Goal: Book appointment/travel/reservation

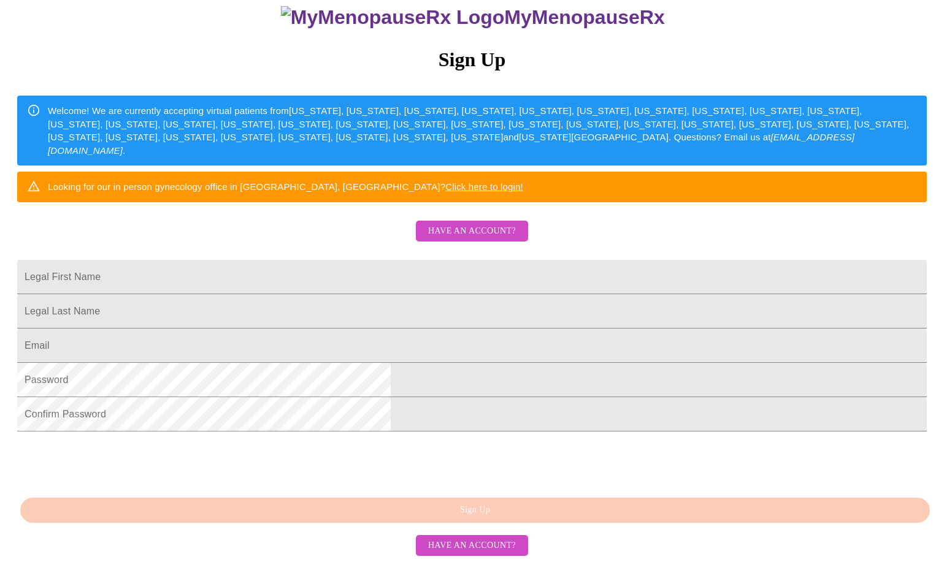
scroll to position [226, 0]
click at [497, 224] on span "Have an account?" at bounding box center [472, 231] width 88 height 15
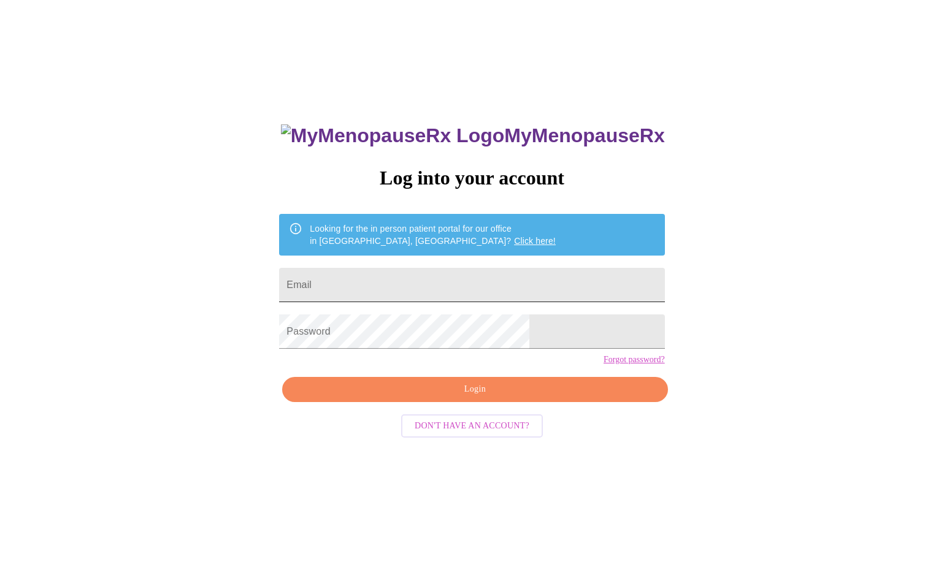
click at [363, 279] on input "Email" at bounding box center [471, 285] width 385 height 34
type input "kjwisman@yahoo.com"
click at [488, 397] on span "Login" at bounding box center [474, 389] width 357 height 15
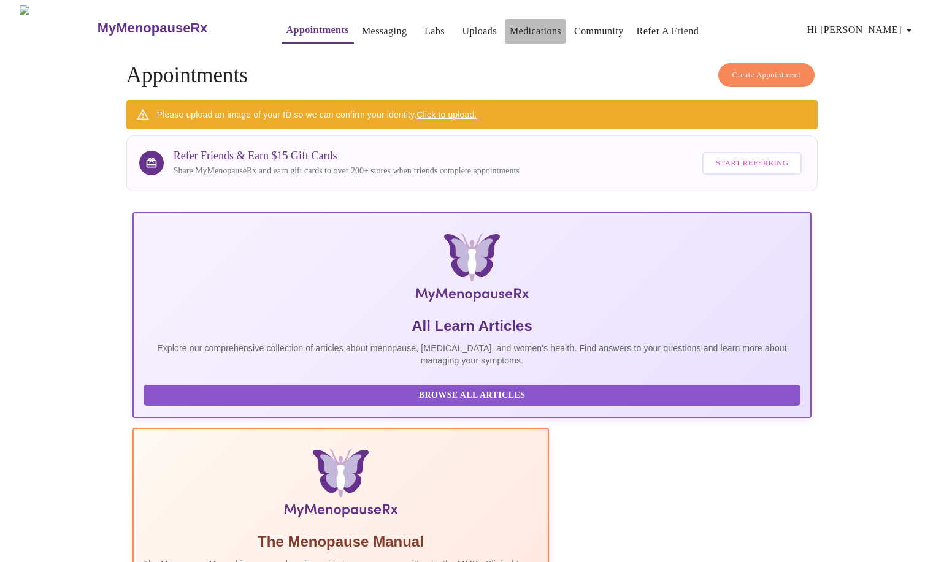
click at [511, 28] on link "Medications" at bounding box center [536, 31] width 52 height 17
click at [363, 28] on link "Messaging" at bounding box center [384, 31] width 45 height 17
click at [296, 24] on link "Appointments" at bounding box center [317, 29] width 63 height 17
click at [771, 73] on span "Create Appointment" at bounding box center [766, 75] width 69 height 14
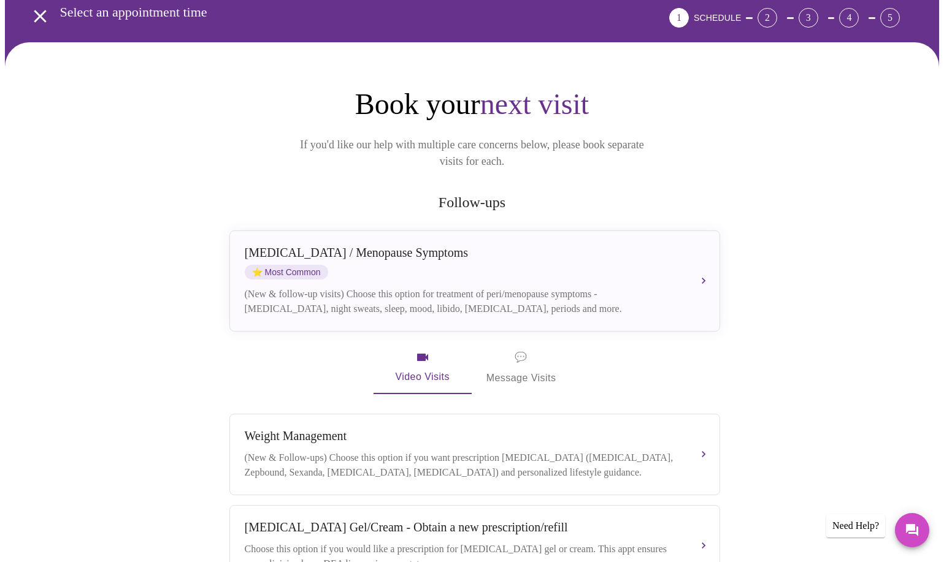
scroll to position [47, 0]
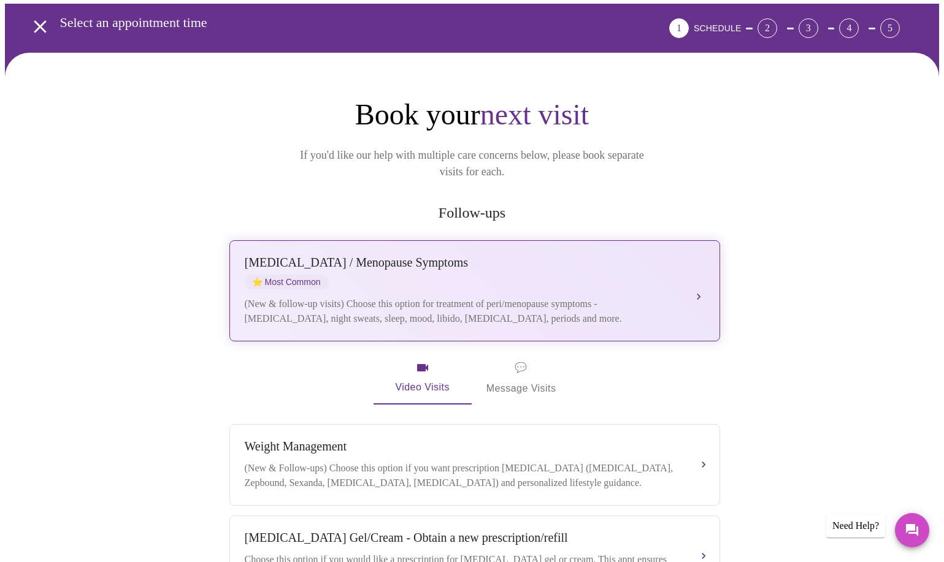
click at [625, 278] on div "Perimenopause / Menopause Symptoms ⭐ Most Common (New & follow-up visits) Choos…" at bounding box center [475, 291] width 460 height 71
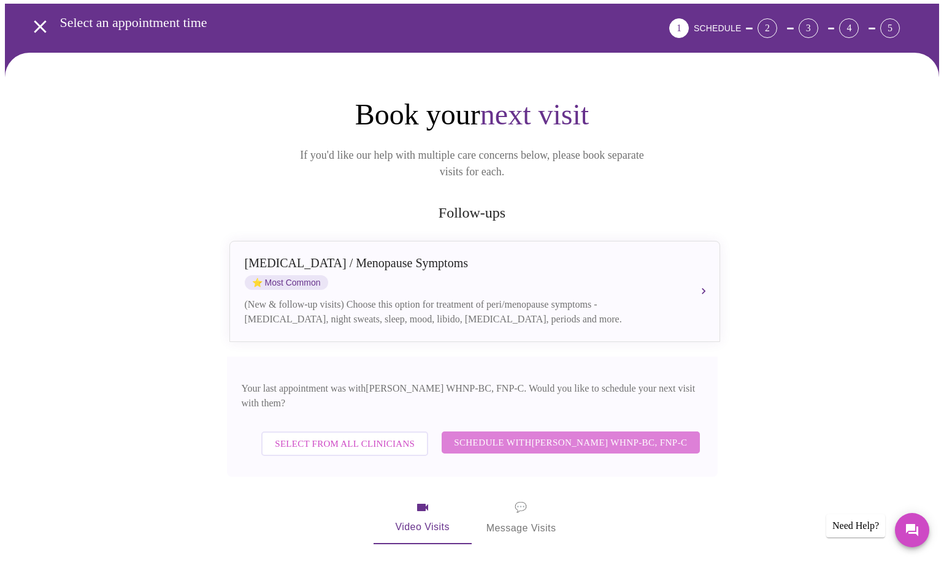
click at [570, 435] on span "Schedule with Jenny Kowalczyk WHNP-BC, FNP-C" at bounding box center [570, 443] width 233 height 16
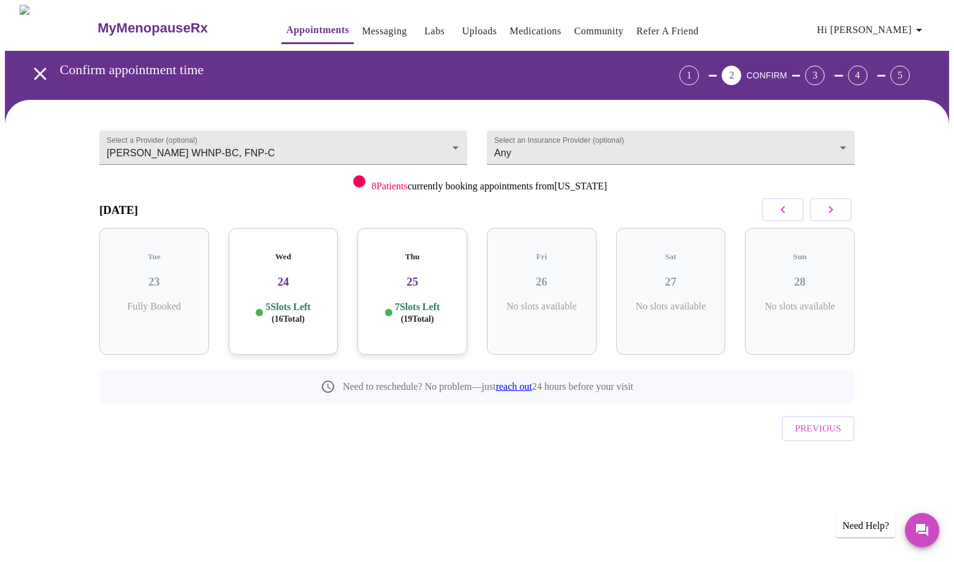
click at [830, 212] on icon "button" at bounding box center [831, 209] width 4 height 7
click at [830, 212] on icon "button" at bounding box center [831, 209] width 15 height 15
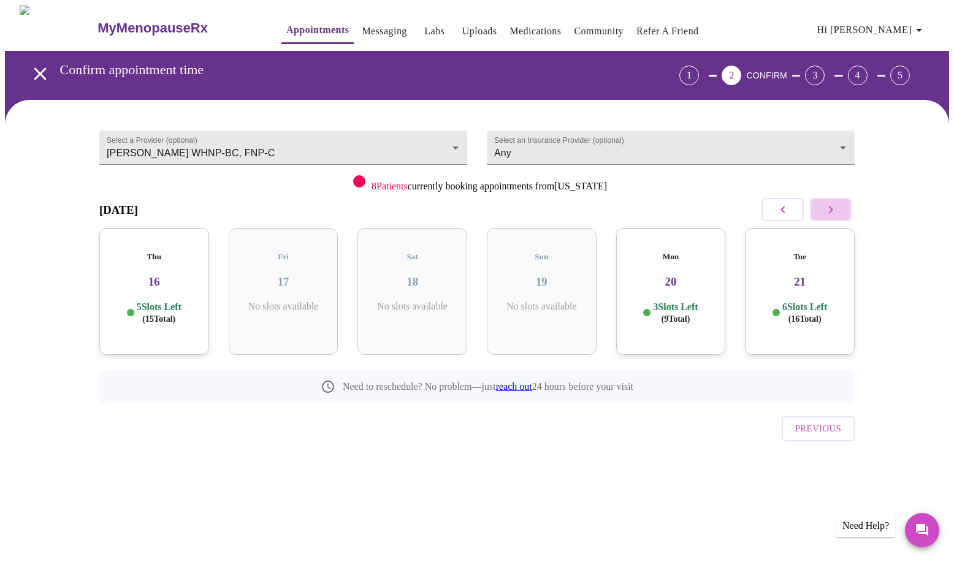
click at [830, 212] on icon "button" at bounding box center [831, 209] width 15 height 15
click at [423, 285] on div "Thu 30 6 Slots Left ( 19 Total)" at bounding box center [413, 291] width 110 height 127
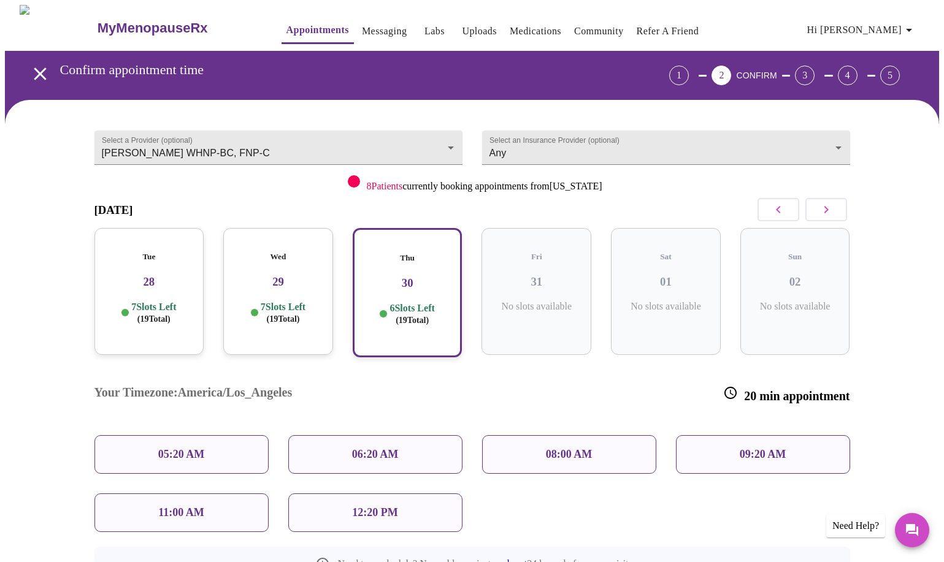
click at [178, 507] on p "11:00 AM" at bounding box center [181, 513] width 46 height 13
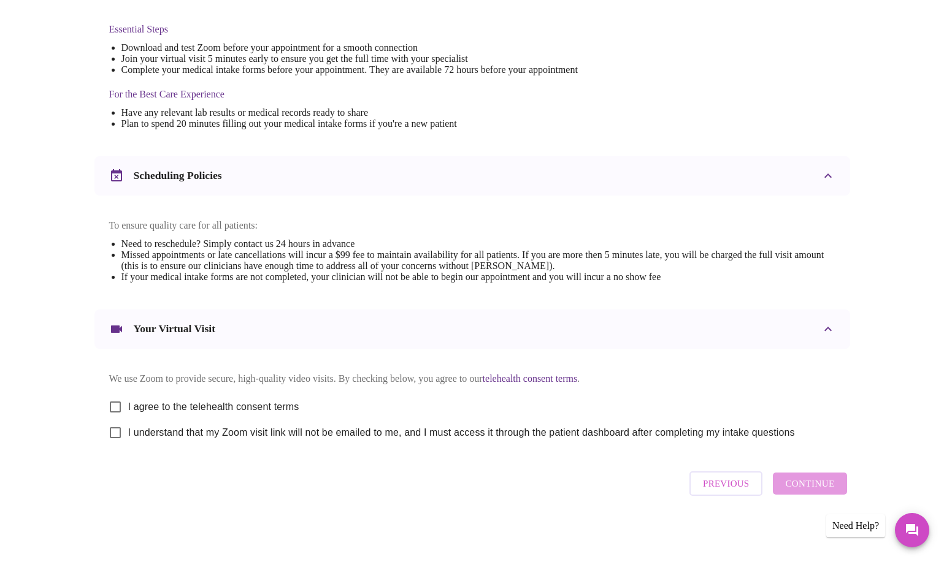
scroll to position [327, 0]
click at [115, 402] on input "I agree to the telehealth consent terms" at bounding box center [115, 407] width 26 height 26
checkbox input "true"
click at [114, 431] on input "I understand that my Zoom visit link will not be emailed to me, and I must acce…" at bounding box center [115, 433] width 26 height 26
checkbox input "true"
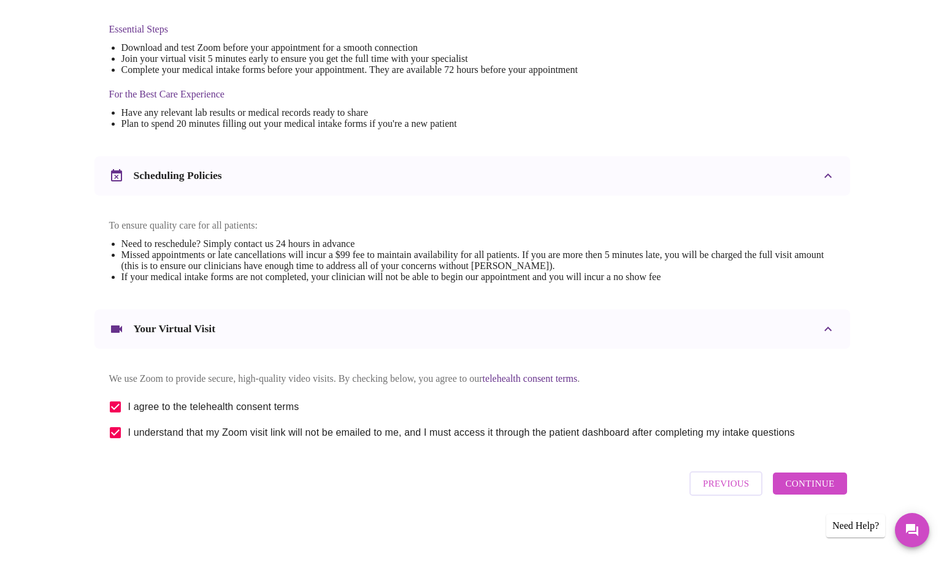
click at [815, 488] on span "Continue" at bounding box center [809, 484] width 49 height 16
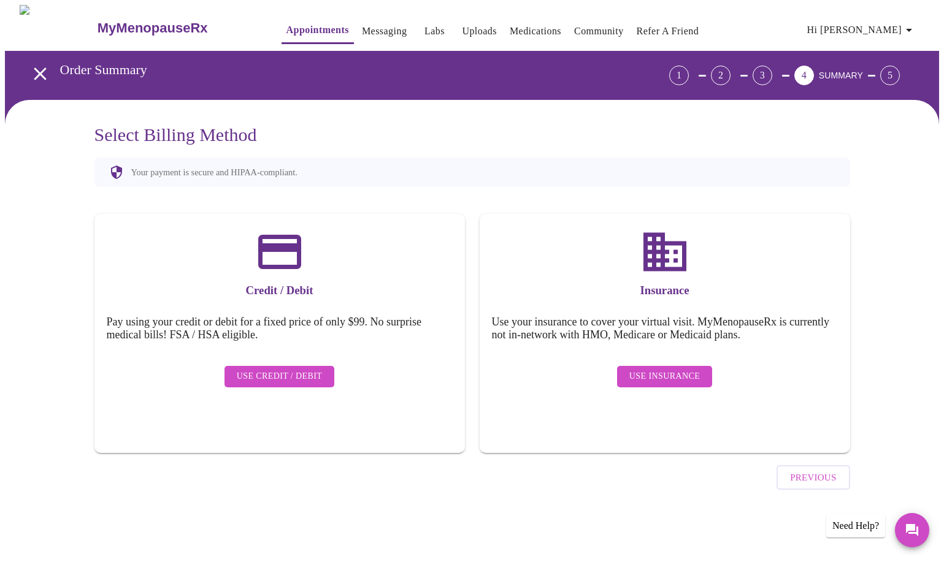
scroll to position [0, 0]
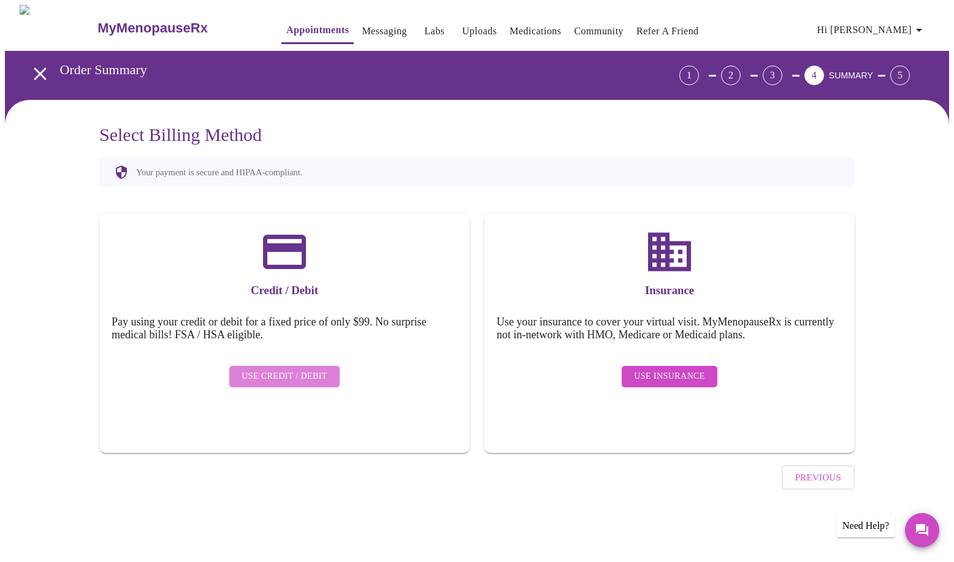
click at [297, 369] on span "Use Credit / Debit" at bounding box center [285, 376] width 86 height 15
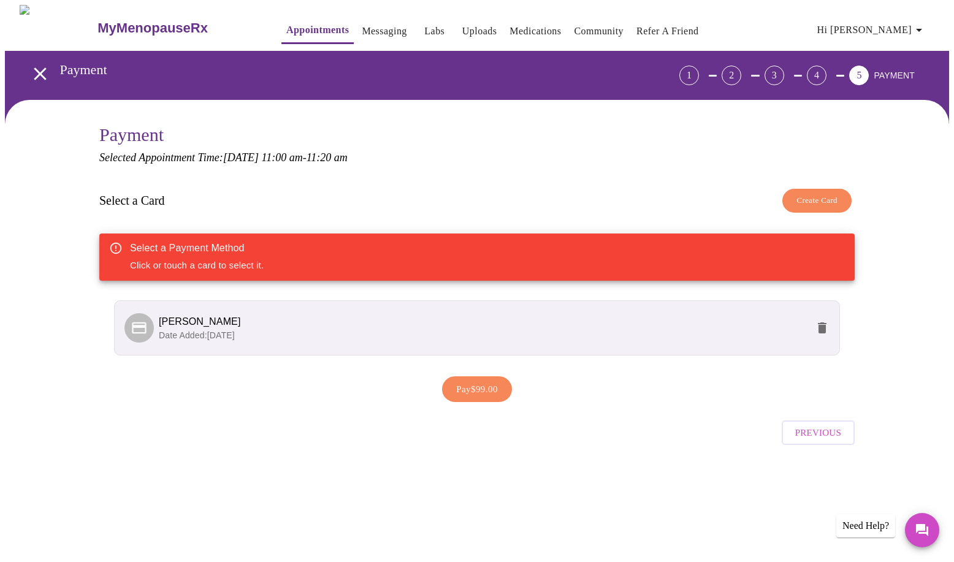
click at [235, 331] on span "Date Added: 09-05-2025" at bounding box center [197, 336] width 76 height 10
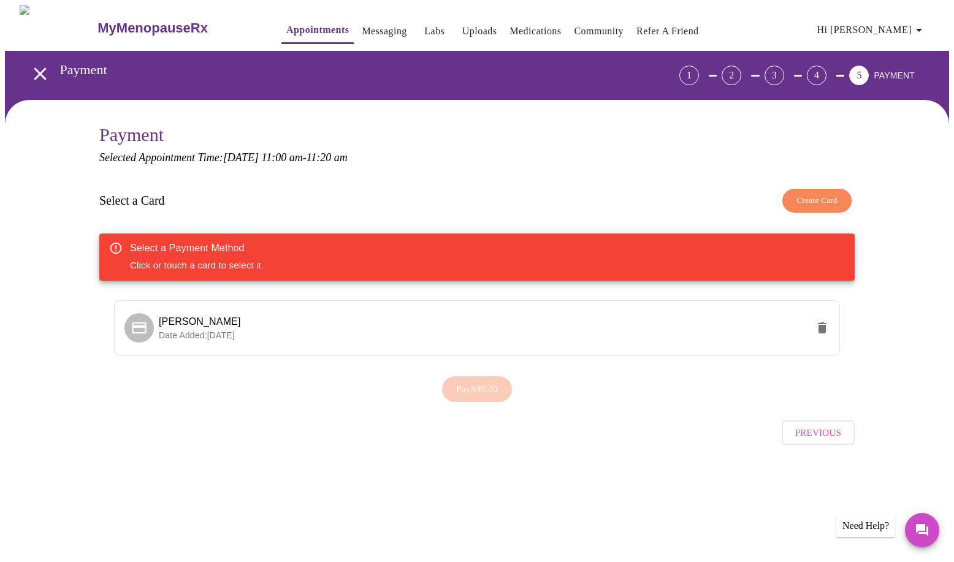
click at [474, 389] on div "Pay $99.00" at bounding box center [477, 389] width 756 height 38
click at [160, 322] on span "Karen Wisman" at bounding box center [200, 322] width 82 height 10
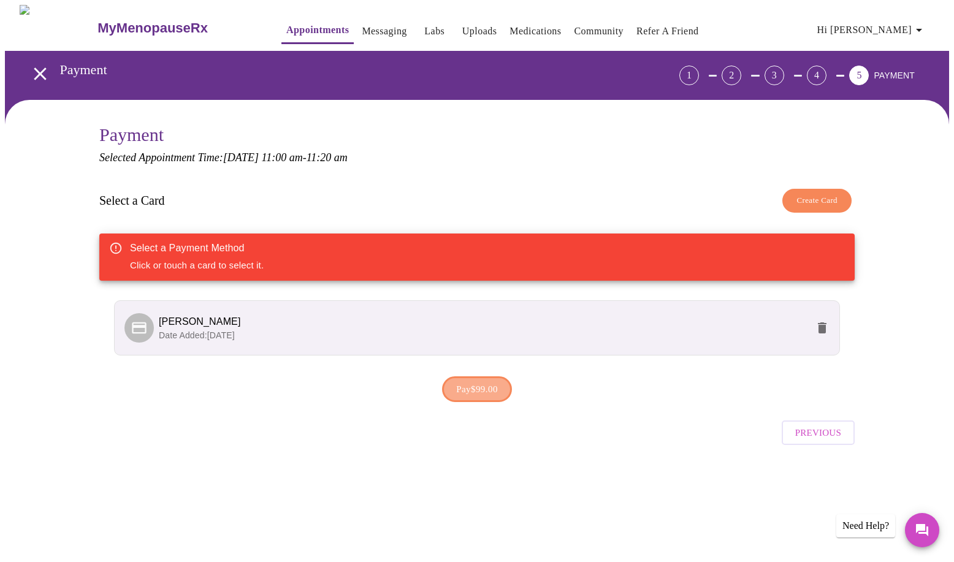
click at [489, 384] on span "Pay $99.00" at bounding box center [477, 390] width 42 height 16
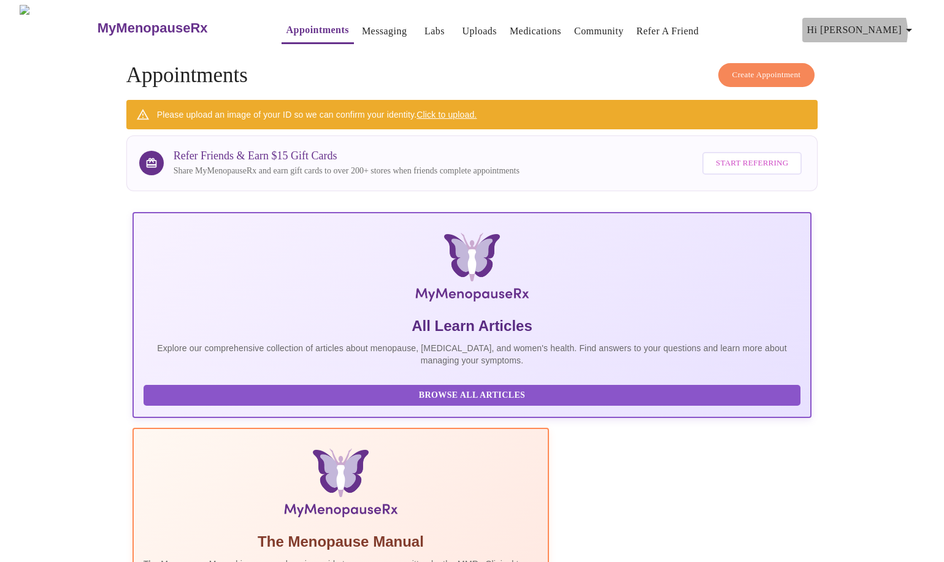
click at [912, 29] on icon "button" at bounding box center [909, 30] width 6 height 3
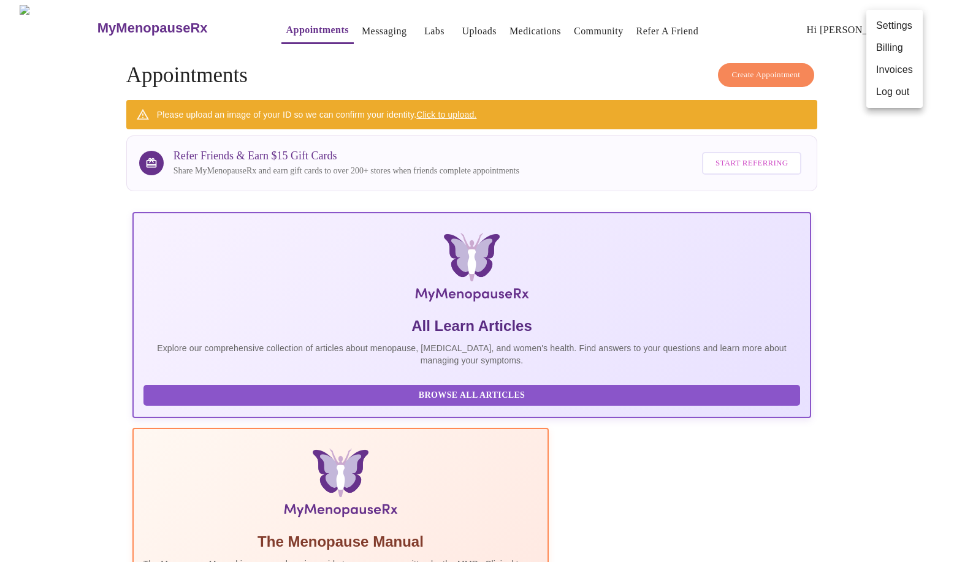
click at [914, 174] on div at bounding box center [477, 281] width 954 height 562
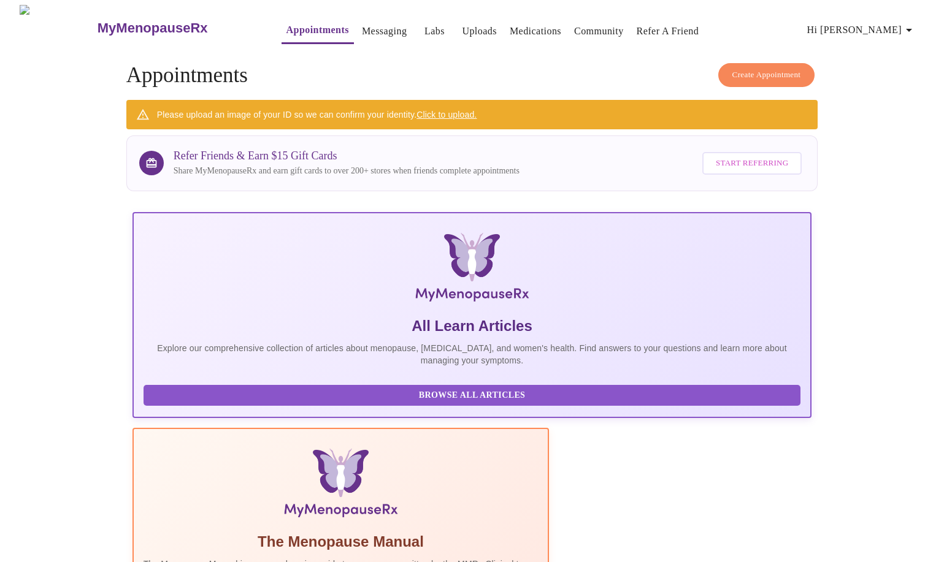
click at [286, 27] on link "Appointments" at bounding box center [317, 29] width 63 height 17
click at [911, 25] on icon "button" at bounding box center [909, 30] width 15 height 15
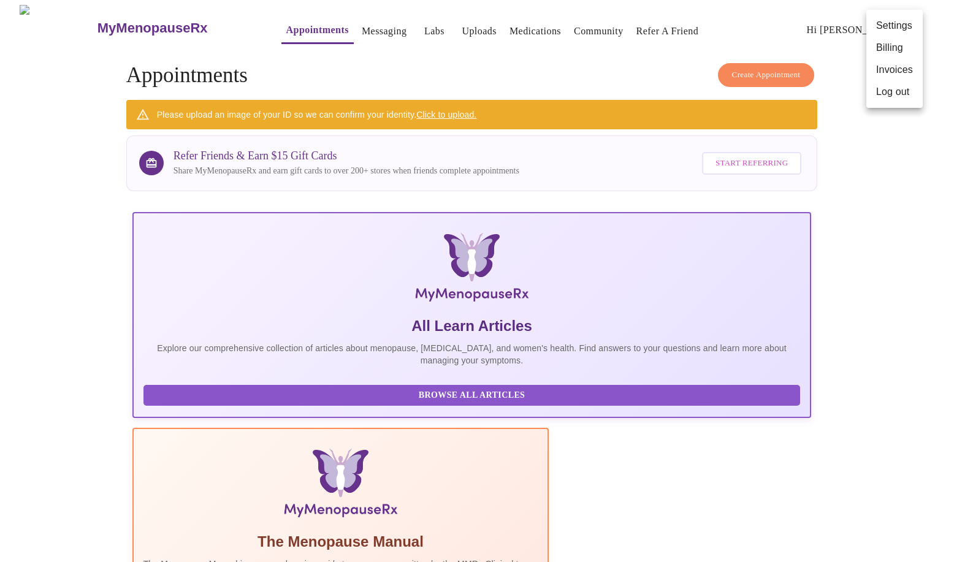
click at [896, 91] on li "Log out" at bounding box center [895, 92] width 56 height 22
